Goal: Transaction & Acquisition: Purchase product/service

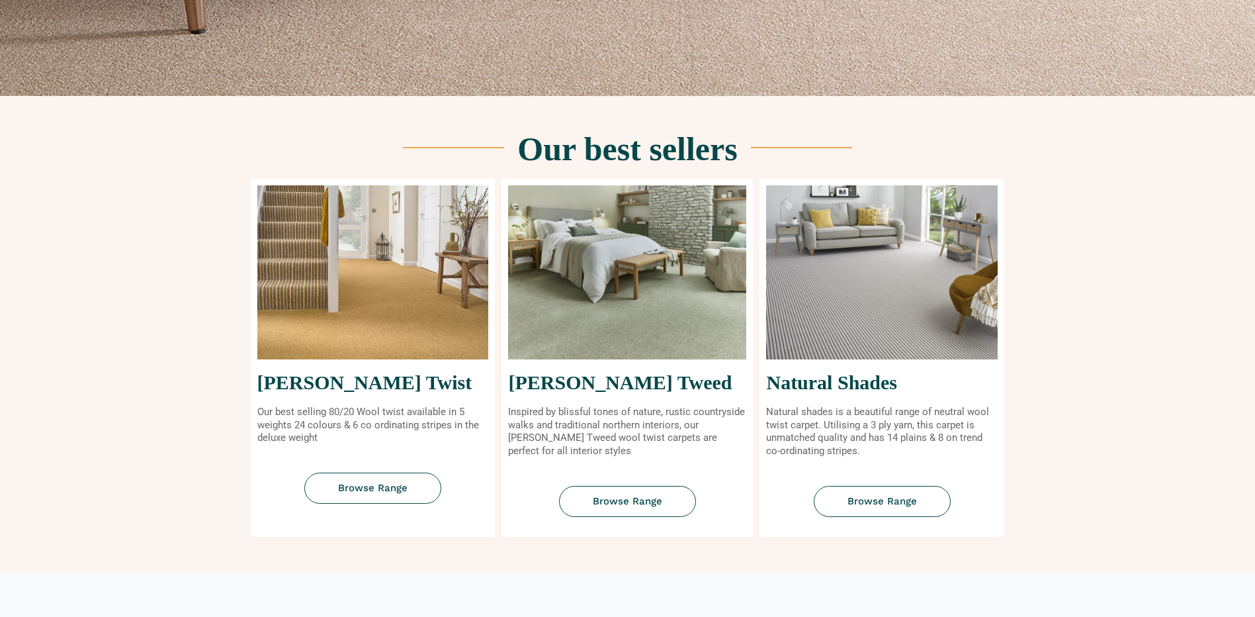
scroll to position [463, 0]
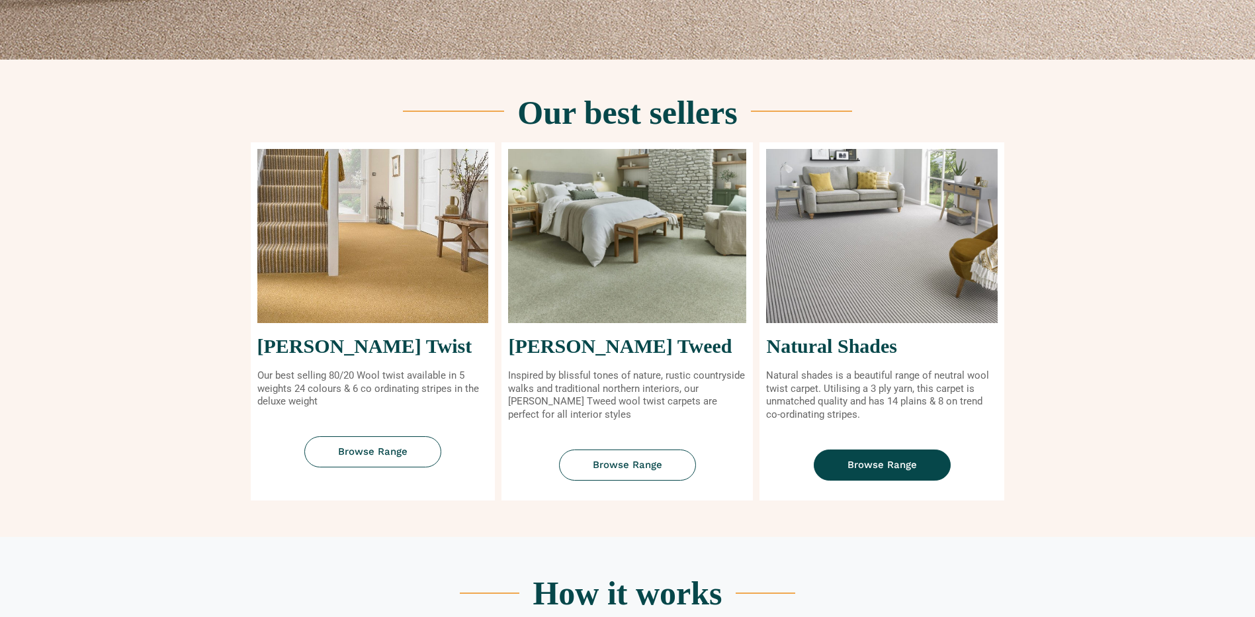
click at [876, 464] on span "Browse Range" at bounding box center [882, 465] width 69 height 10
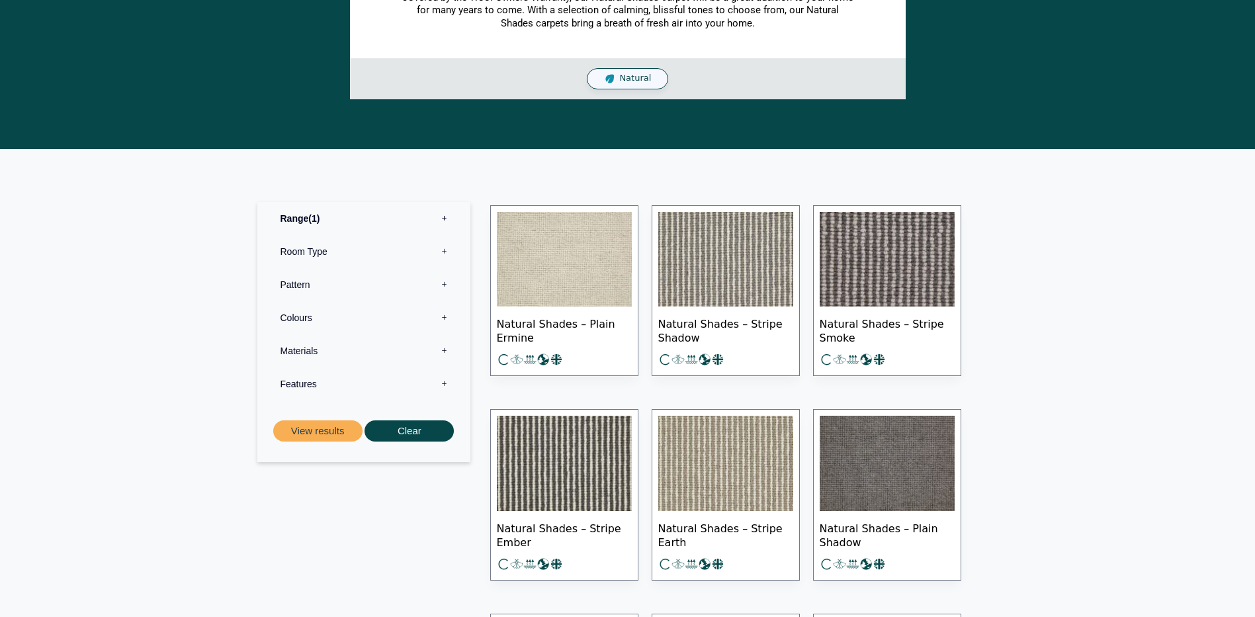
scroll to position [463, 0]
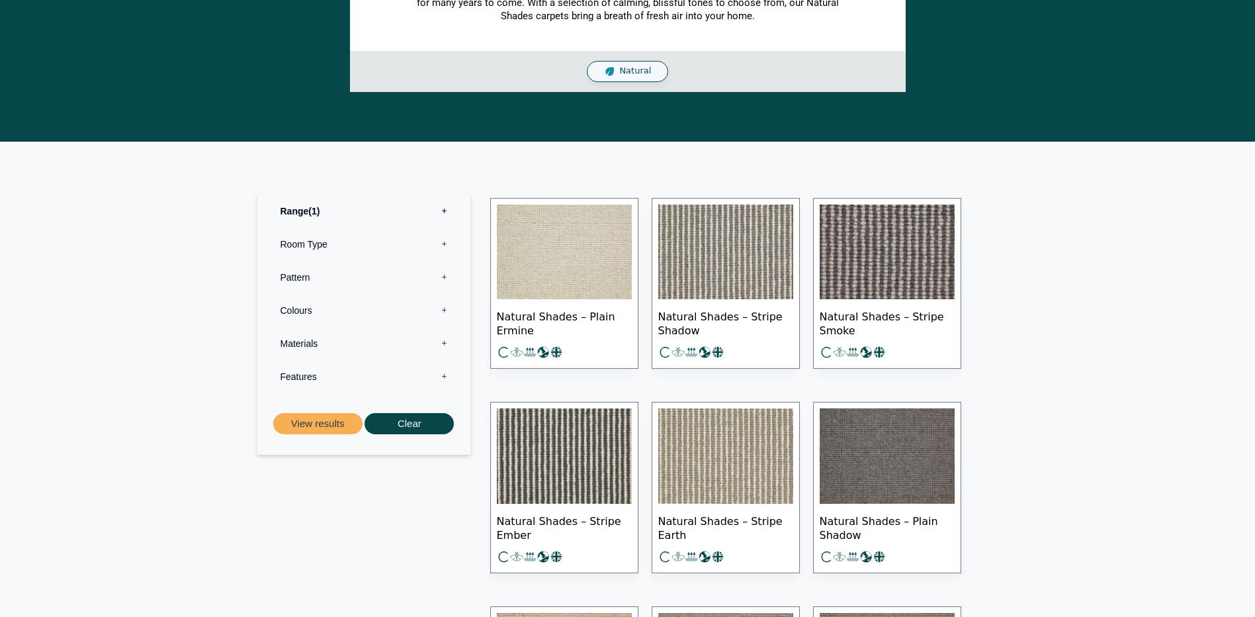
click at [570, 265] on img at bounding box center [564, 251] width 135 height 95
